Goal: Communication & Community: Participate in discussion

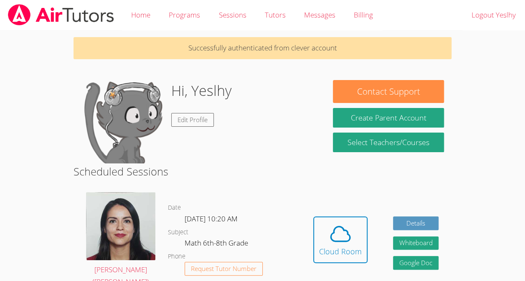
click at [340, 246] on div "Cloud Room" at bounding box center [340, 252] width 43 height 12
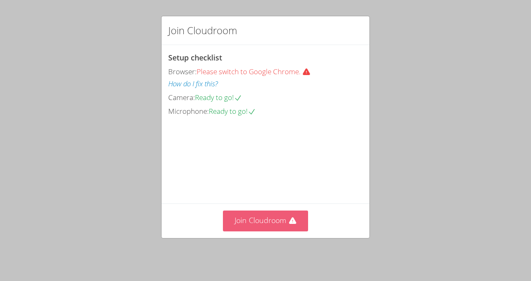
click at [263, 231] on button "Join Cloudroom" at bounding box center [266, 221] width 86 height 20
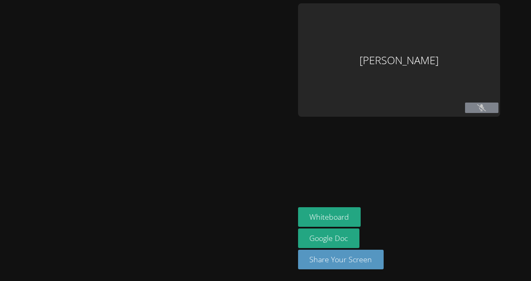
click at [477, 108] on icon at bounding box center [481, 107] width 9 height 7
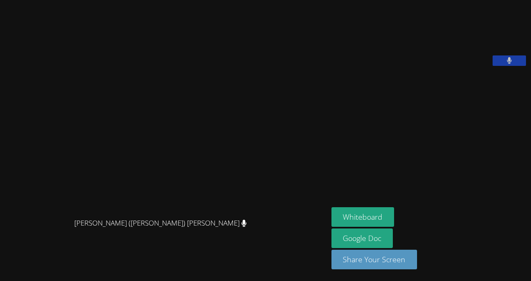
click at [517, 66] on button at bounding box center [508, 60] width 33 height 10
click at [366, 214] on button "Whiteboard" at bounding box center [362, 217] width 63 height 20
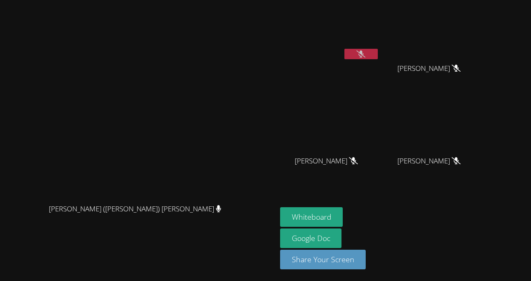
click at [378, 56] on button at bounding box center [360, 54] width 33 height 10
click at [378, 54] on button at bounding box center [360, 54] width 33 height 10
click at [378, 55] on button at bounding box center [360, 54] width 33 height 10
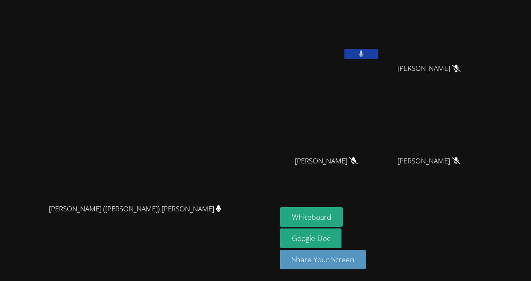
click at [378, 55] on button at bounding box center [360, 54] width 33 height 10
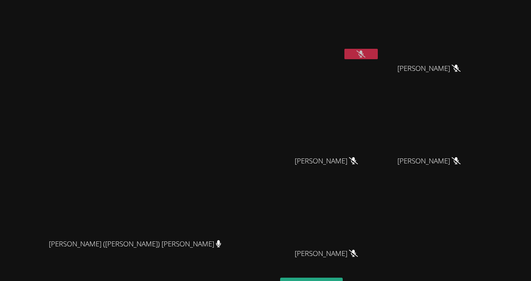
click at [365, 55] on icon at bounding box center [360, 53] width 9 height 7
click at [363, 53] on icon at bounding box center [360, 53] width 5 height 7
click at [378, 57] on button at bounding box center [360, 54] width 33 height 10
click at [364, 55] on icon at bounding box center [360, 53] width 5 height 7
click at [378, 58] on button at bounding box center [360, 54] width 33 height 10
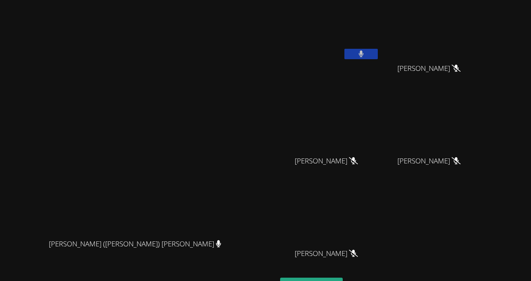
click at [363, 54] on icon at bounding box center [360, 53] width 5 height 7
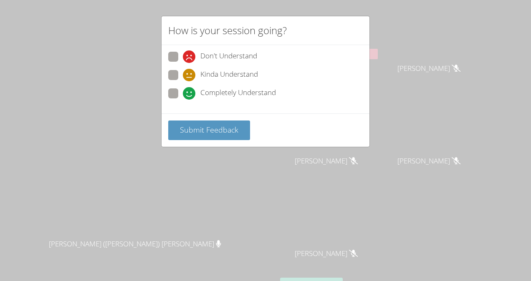
click at [175, 86] on div "Don't Understand Kinda Understand Completely Understand" at bounding box center [265, 78] width 194 height 52
click at [183, 100] on span at bounding box center [183, 100] width 0 height 0
click at [183, 92] on input "Completely Understand" at bounding box center [186, 91] width 7 height 7
radio input "true"
click at [216, 128] on span "Submit Feedback" at bounding box center [209, 130] width 58 height 10
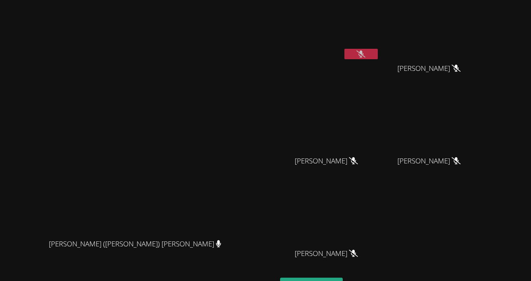
click at [365, 53] on icon at bounding box center [360, 53] width 9 height 7
click at [363, 53] on icon at bounding box center [360, 53] width 5 height 7
click at [378, 58] on button at bounding box center [360, 54] width 33 height 10
click at [363, 53] on icon at bounding box center [360, 53] width 5 height 7
click at [378, 51] on button at bounding box center [360, 54] width 33 height 10
